Goal: Check status: Check status

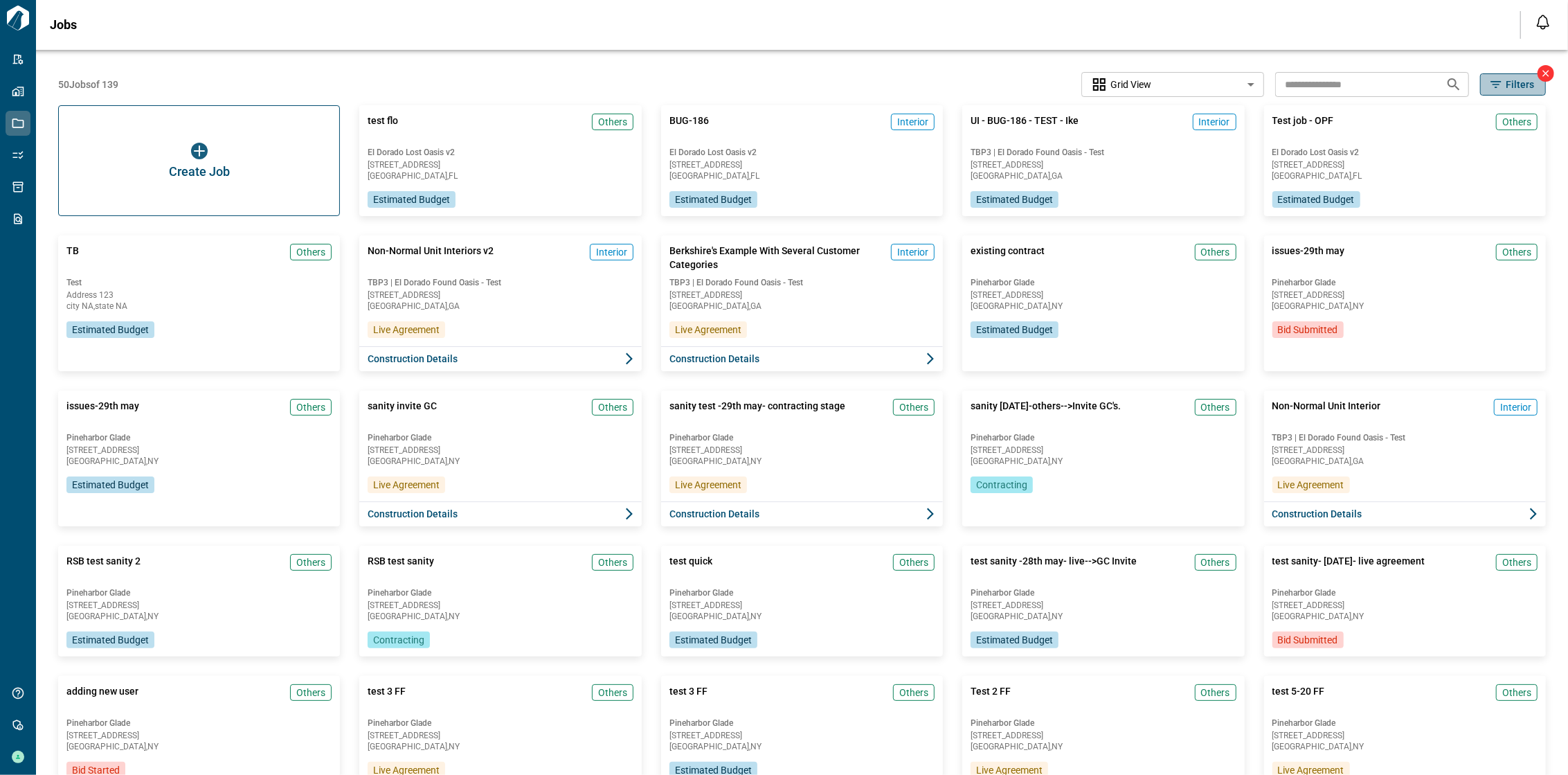
click at [1496, 82] on icon "button" at bounding box center [1496, 84] width 14 height 14
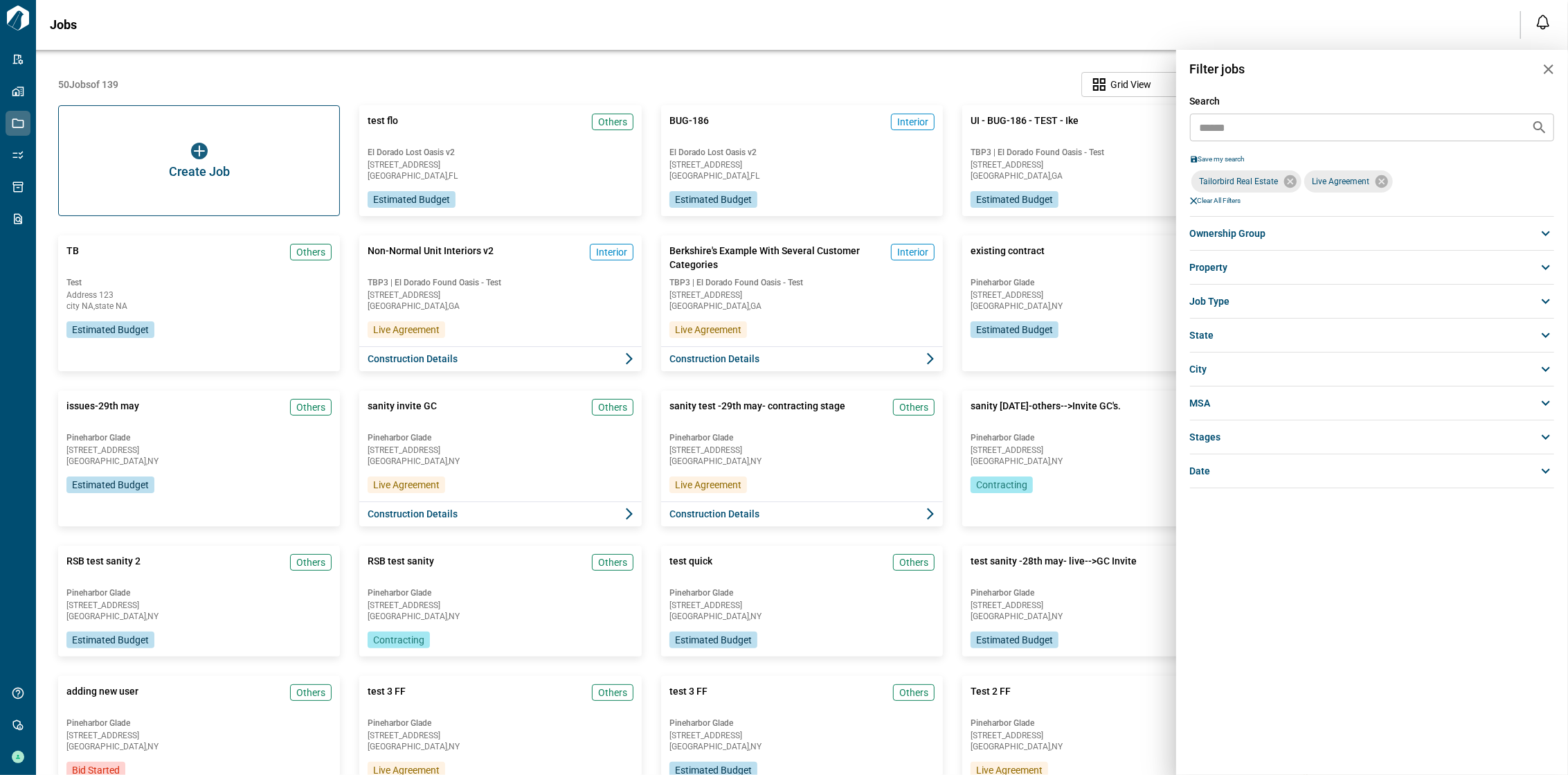
click at [1212, 199] on span "Clear All Filters" at bounding box center [1220, 201] width 44 height 9
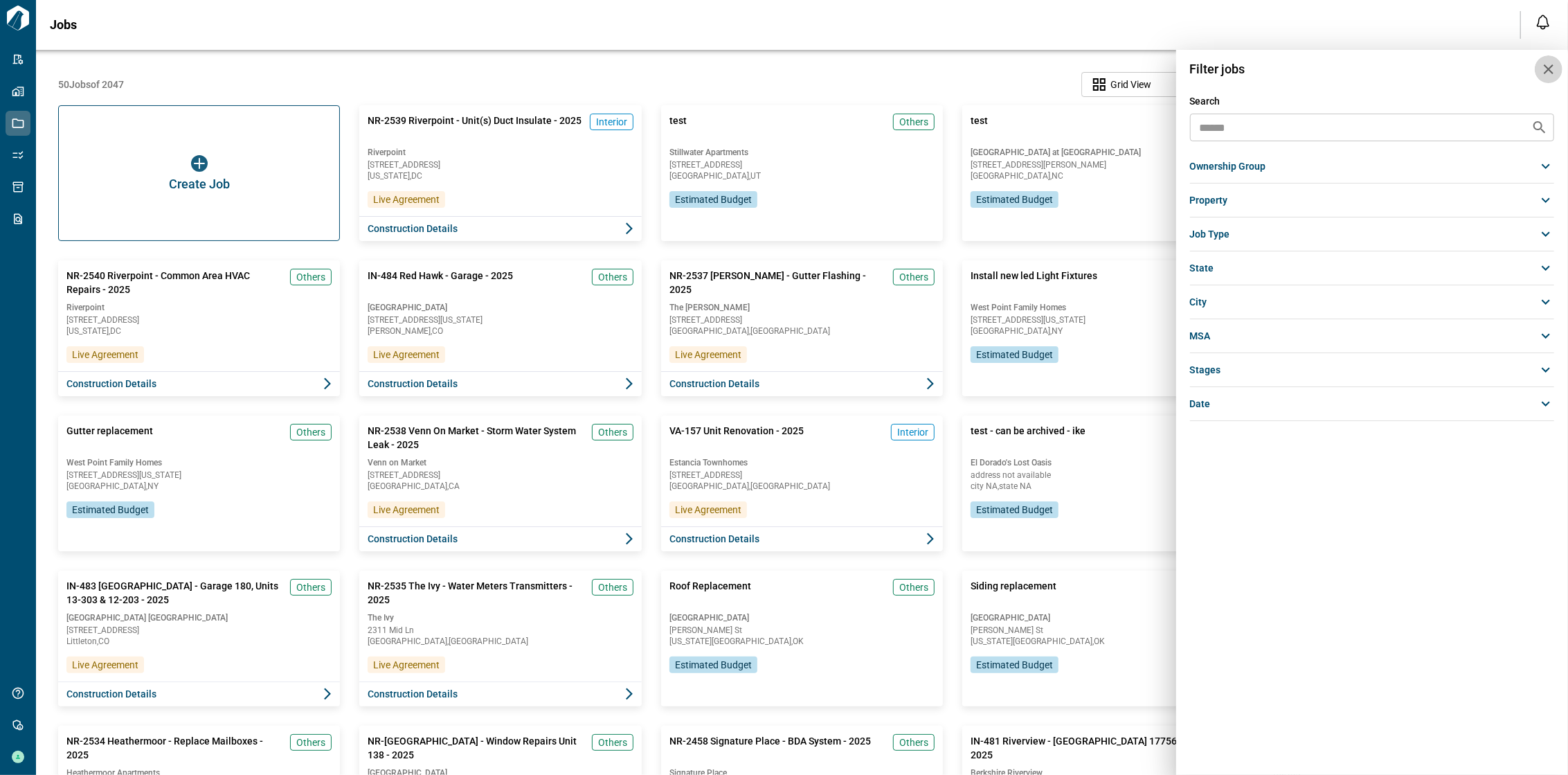
click at [1549, 62] on icon "button" at bounding box center [1548, 69] width 16 height 16
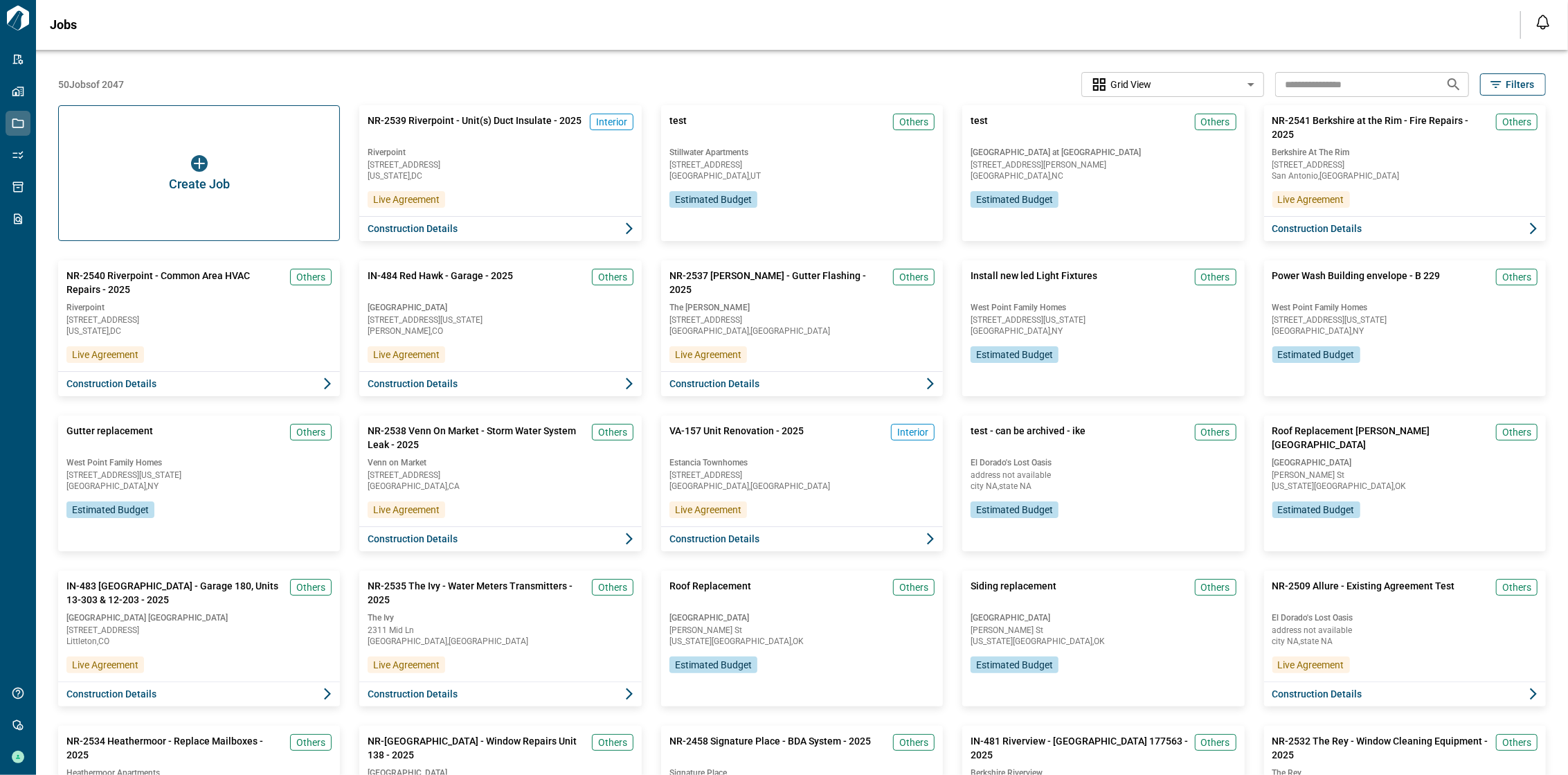
click at [1393, 81] on input "text" at bounding box center [1355, 84] width 160 height 26
paste input "**********"
type input "**********"
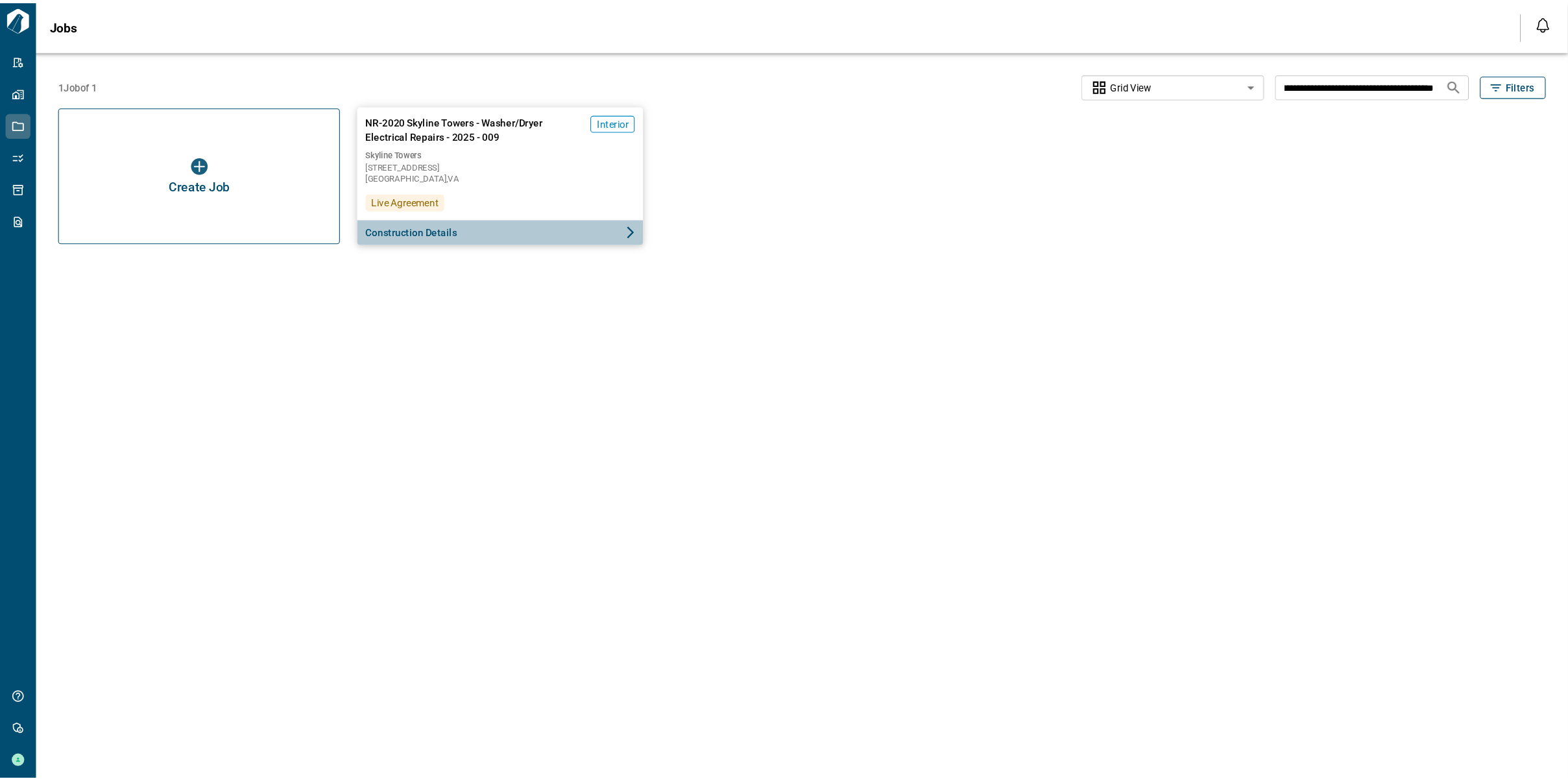
scroll to position [0, 0]
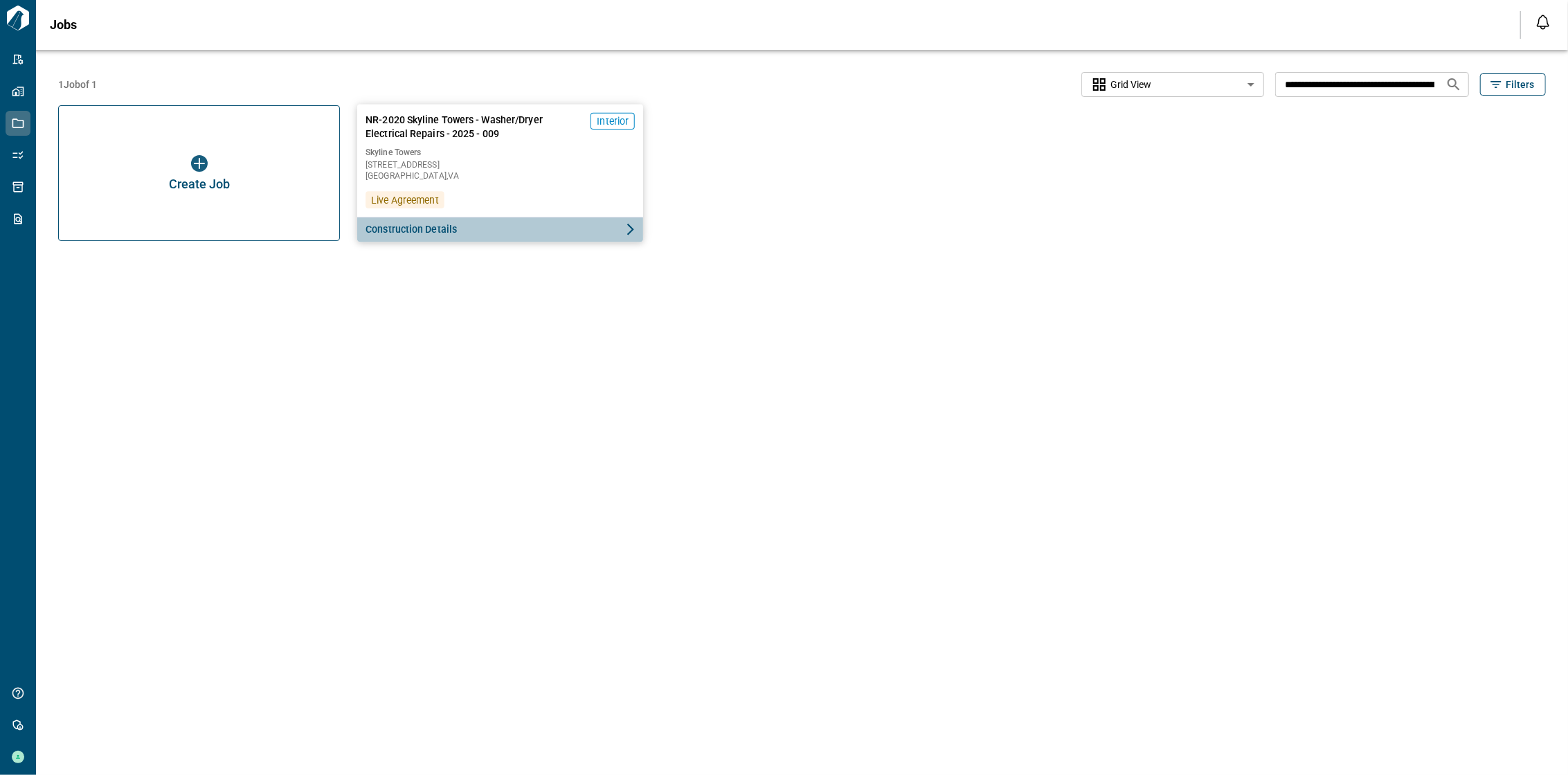
click at [493, 227] on button "Construction Details" at bounding box center [500, 230] width 287 height 26
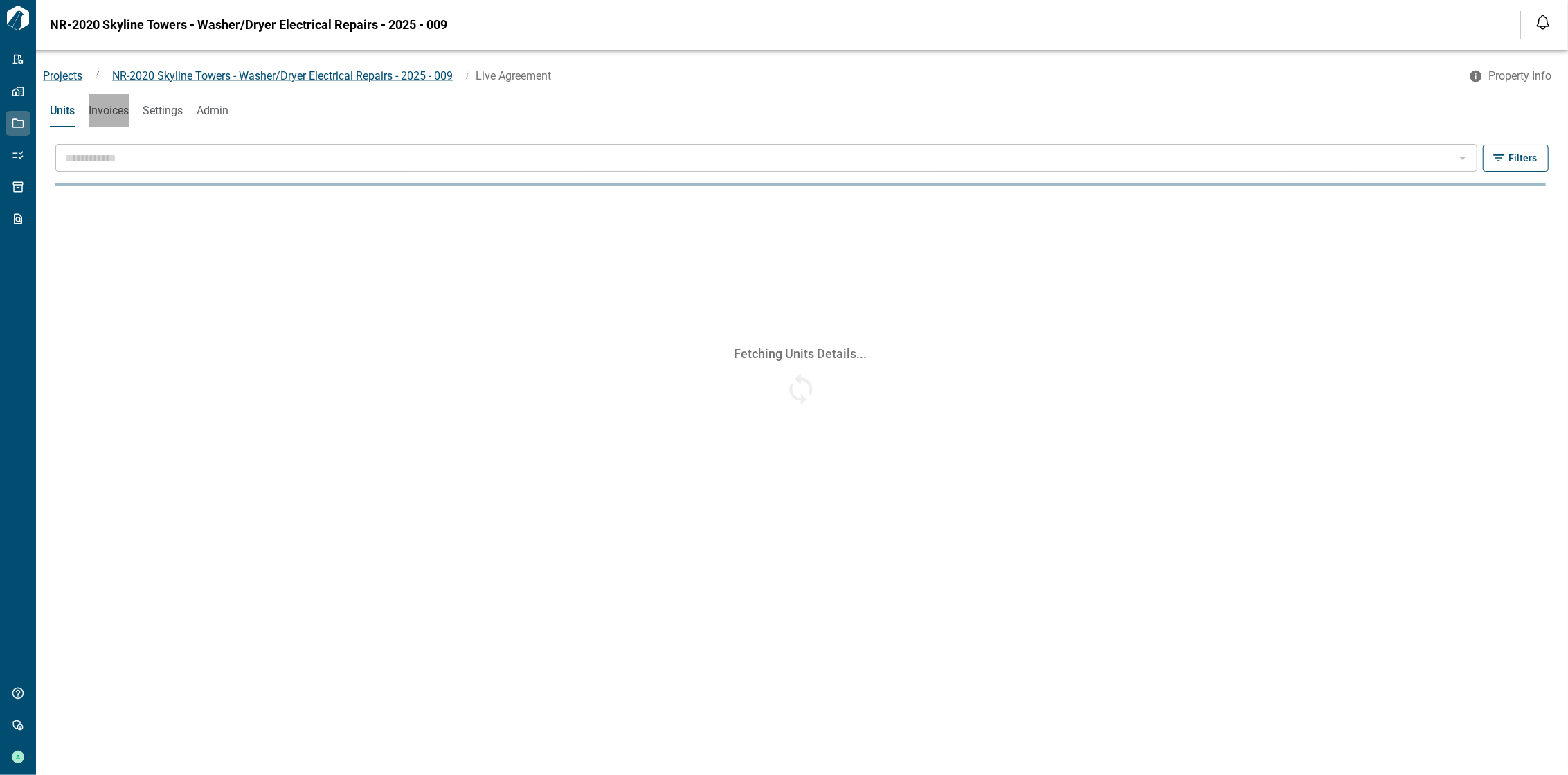
click at [102, 109] on span "Invoices" at bounding box center [108, 111] width 40 height 14
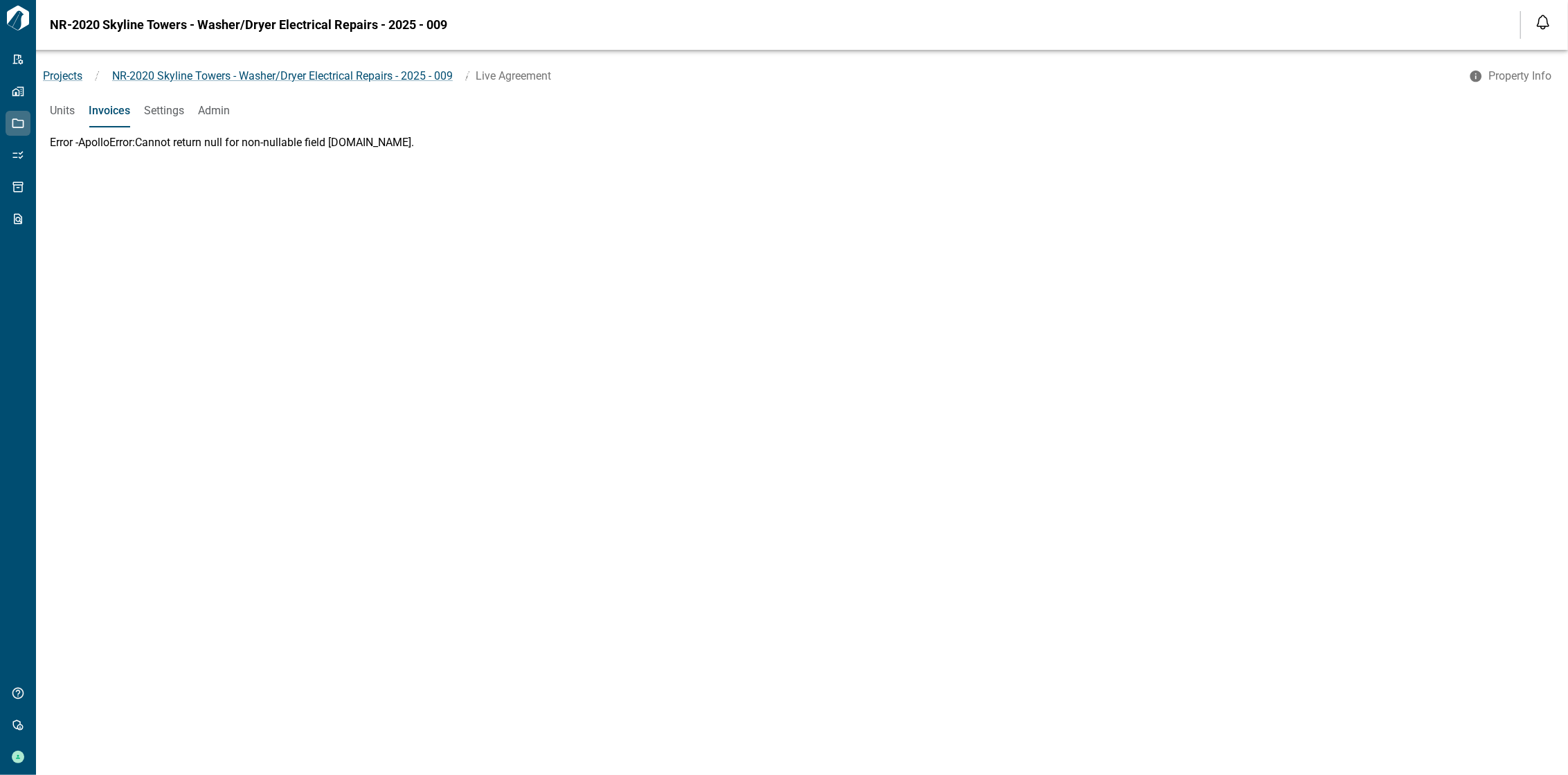
click at [52, 107] on span "Units" at bounding box center [62, 111] width 25 height 14
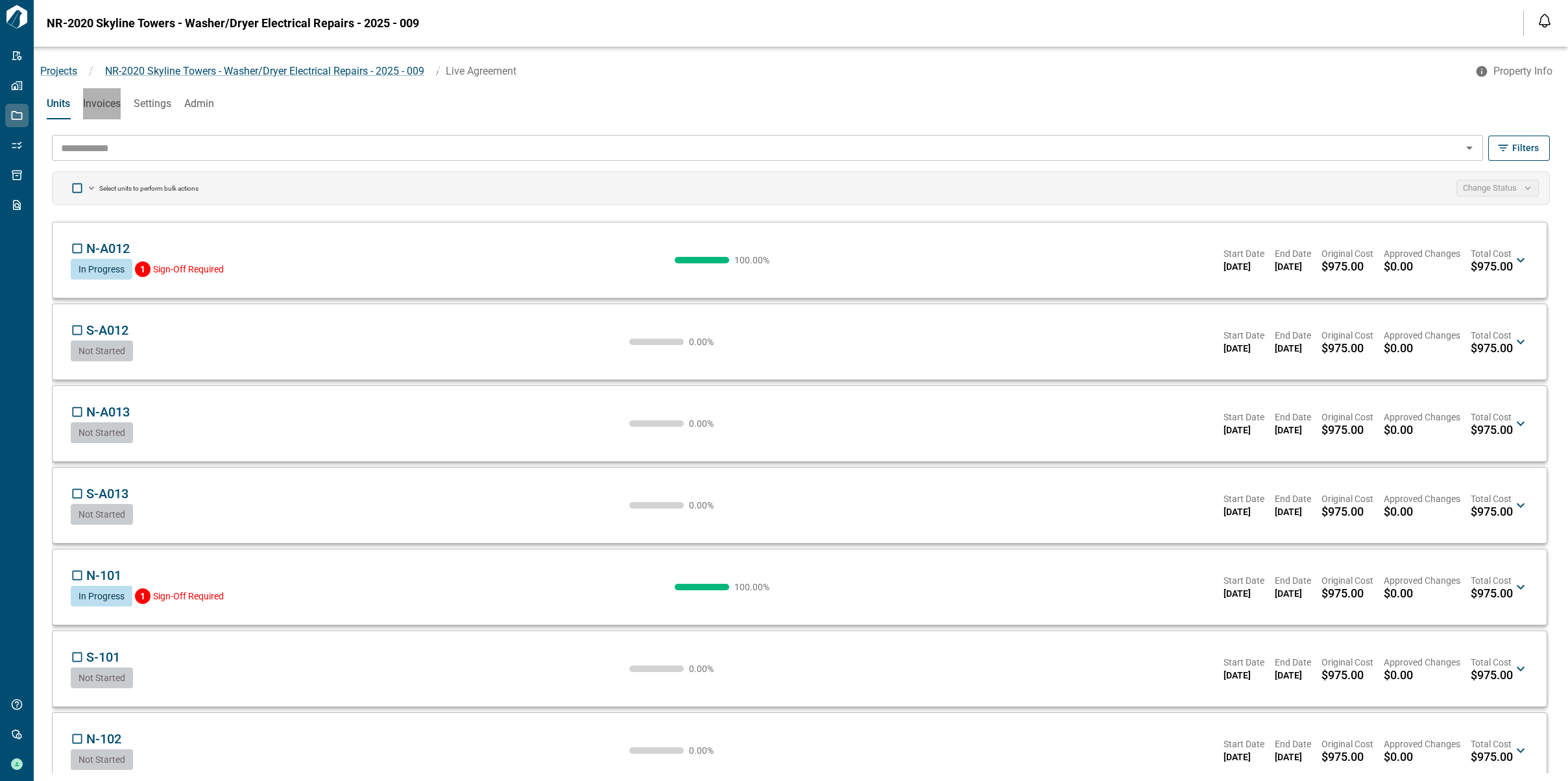
click at [96, 108] on span "Invoices" at bounding box center [101, 104] width 38 height 13
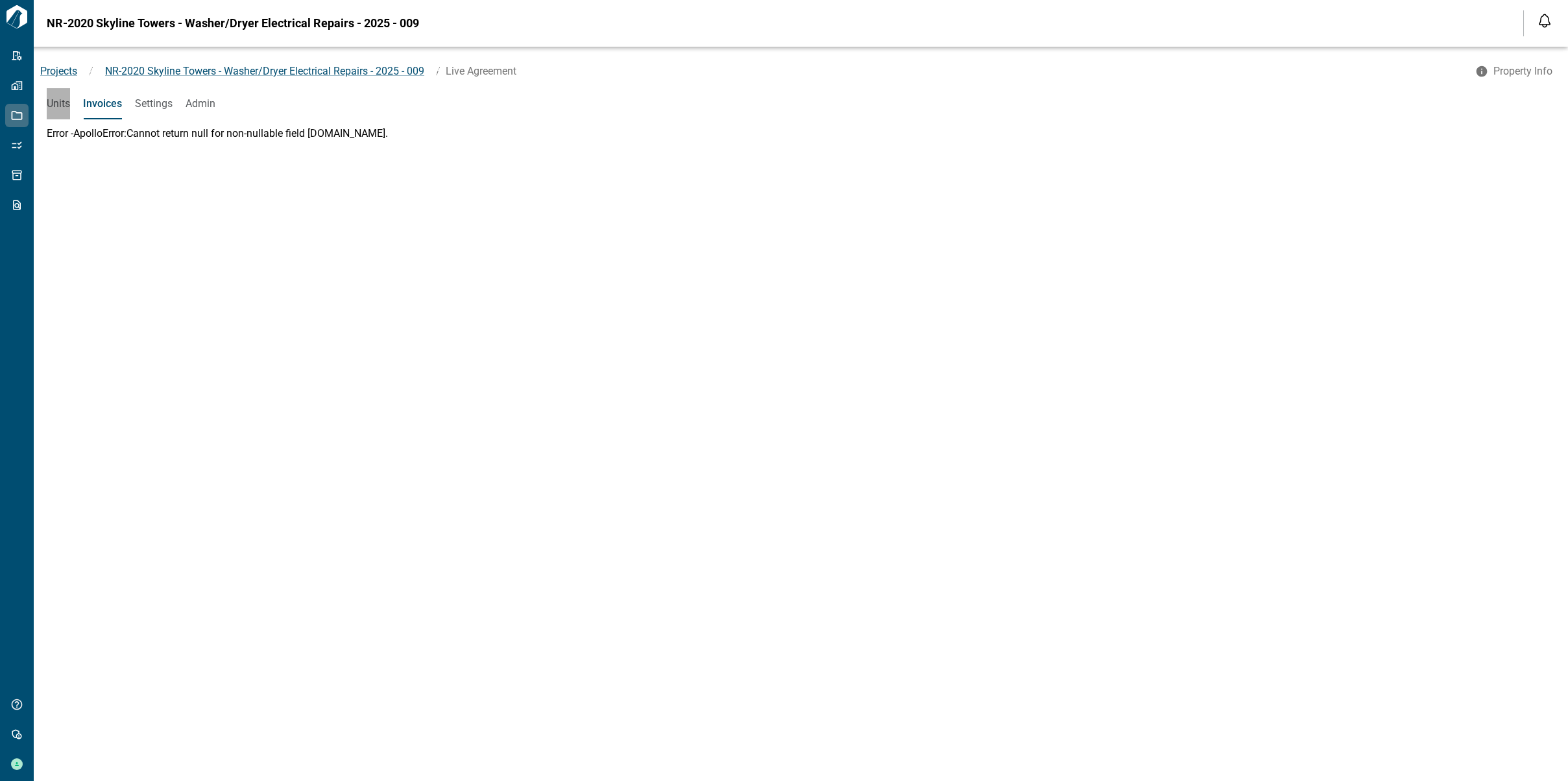
click at [49, 99] on span "Units" at bounding box center [58, 104] width 23 height 13
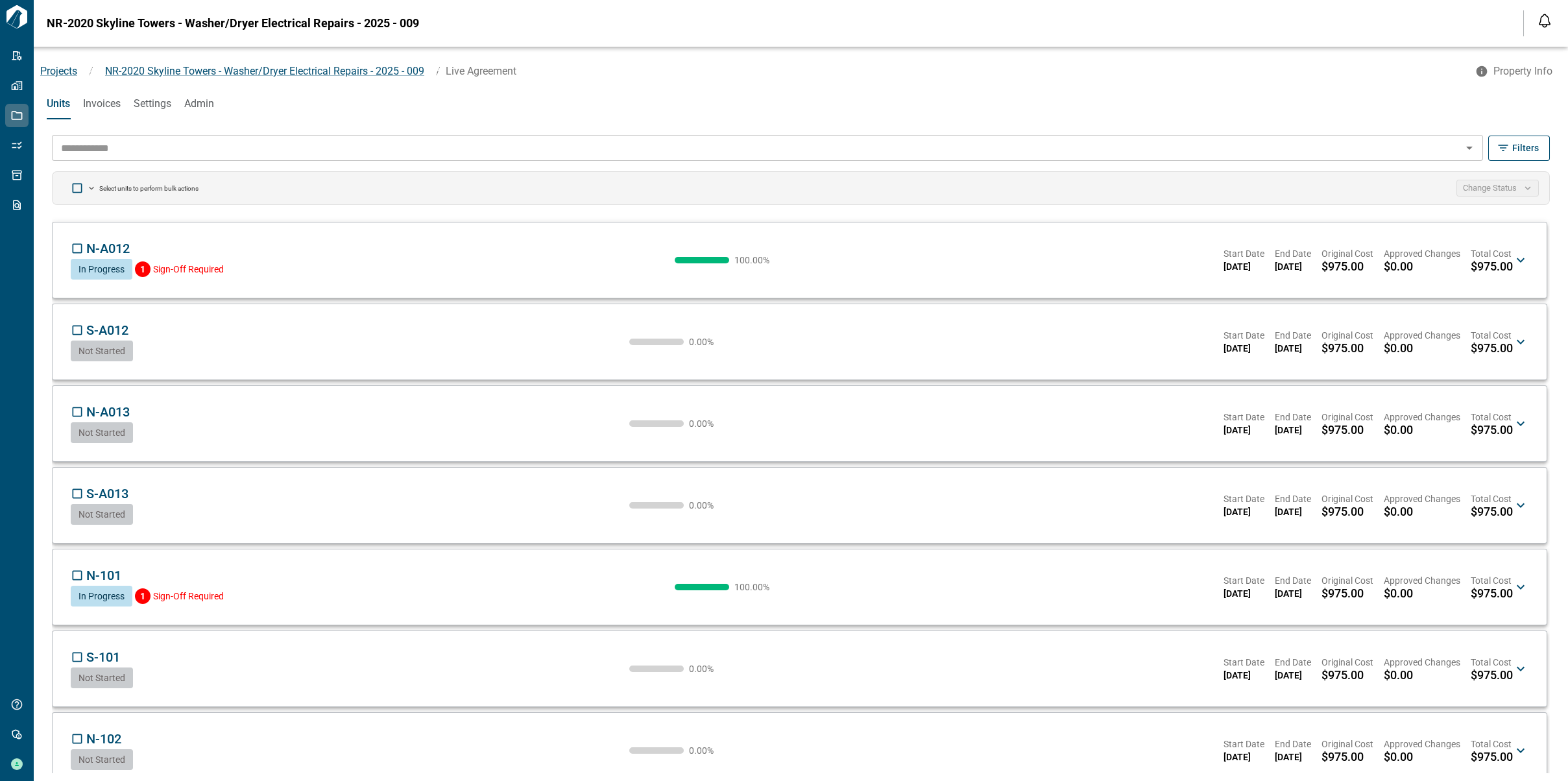
click at [106, 101] on span "Invoices" at bounding box center [101, 104] width 38 height 13
